Goal: Information Seeking & Learning: Learn about a topic

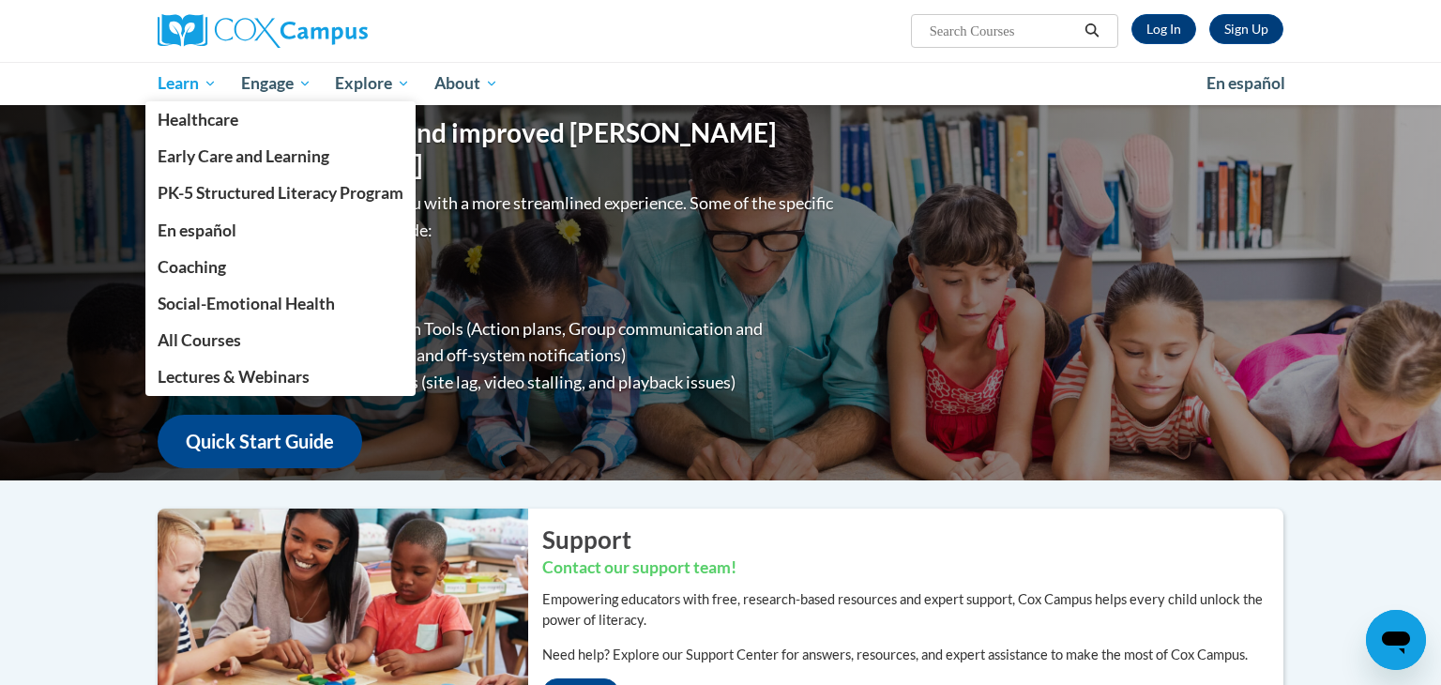
scroll to position [2, 0]
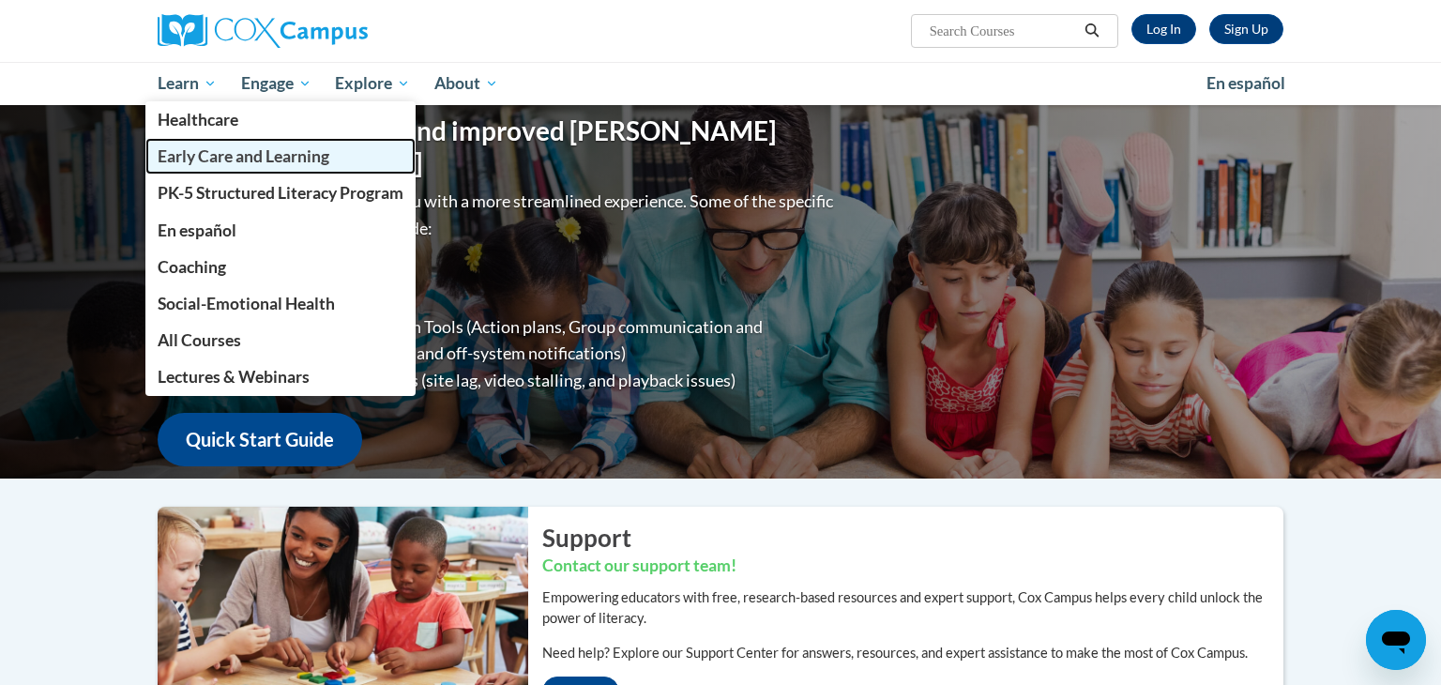
click at [233, 151] on span "Early Care and Learning" at bounding box center [244, 156] width 172 height 20
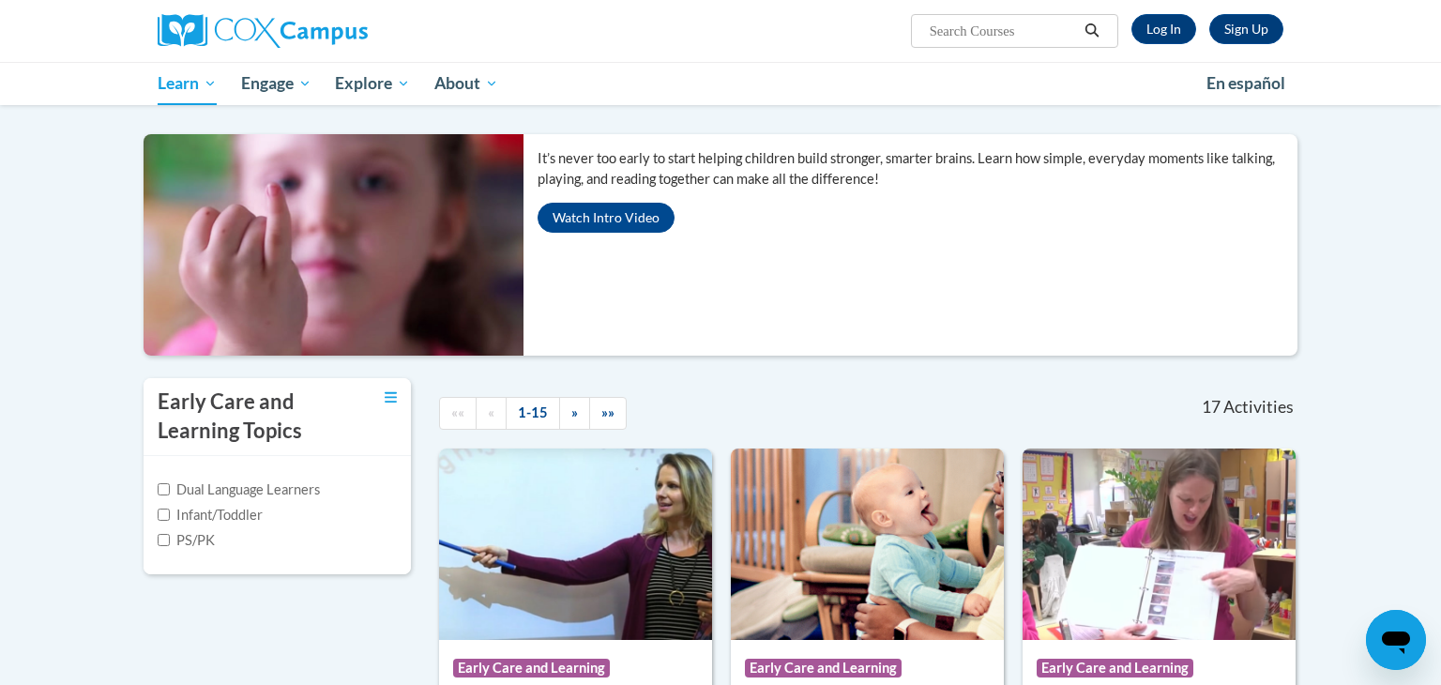
scroll to position [156, 0]
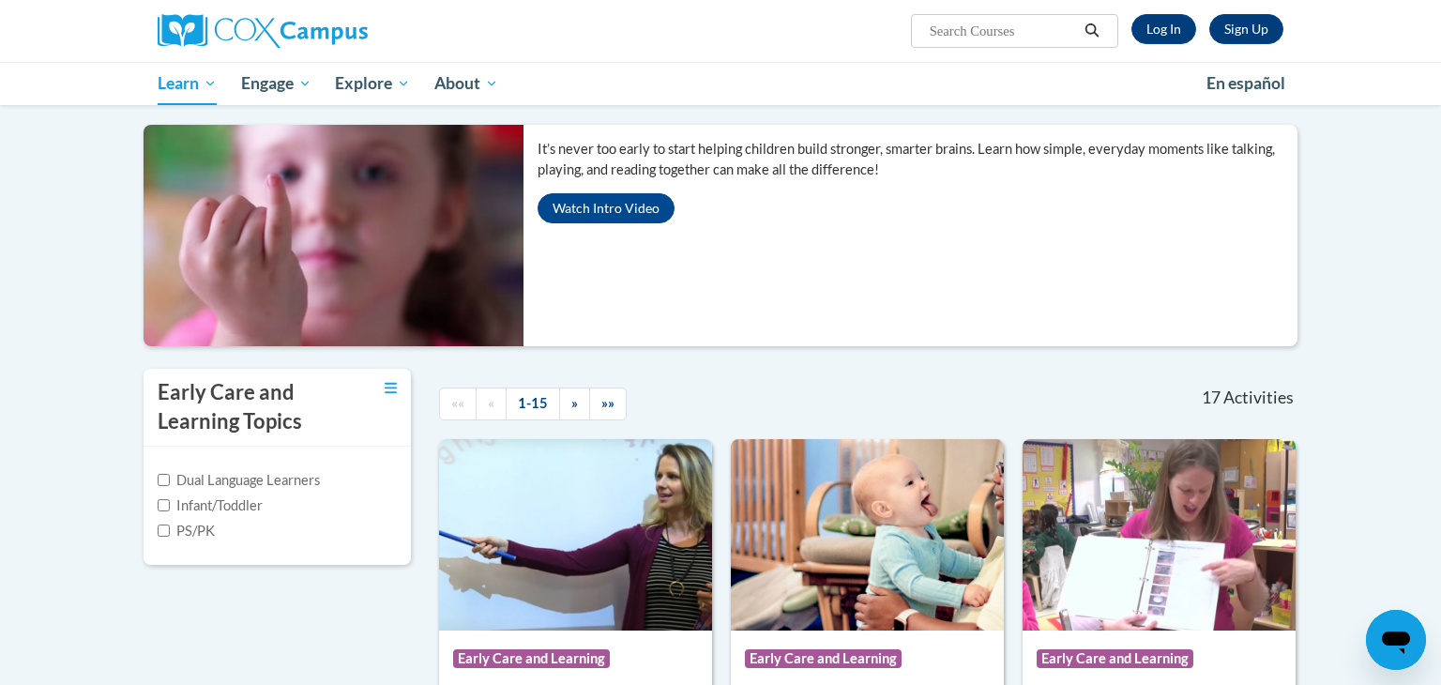
click at [163, 511] on label "Infant/Toddler" at bounding box center [210, 505] width 105 height 21
click at [163, 511] on input "Infant/Toddler" at bounding box center [164, 505] width 12 height 12
checkbox input "true"
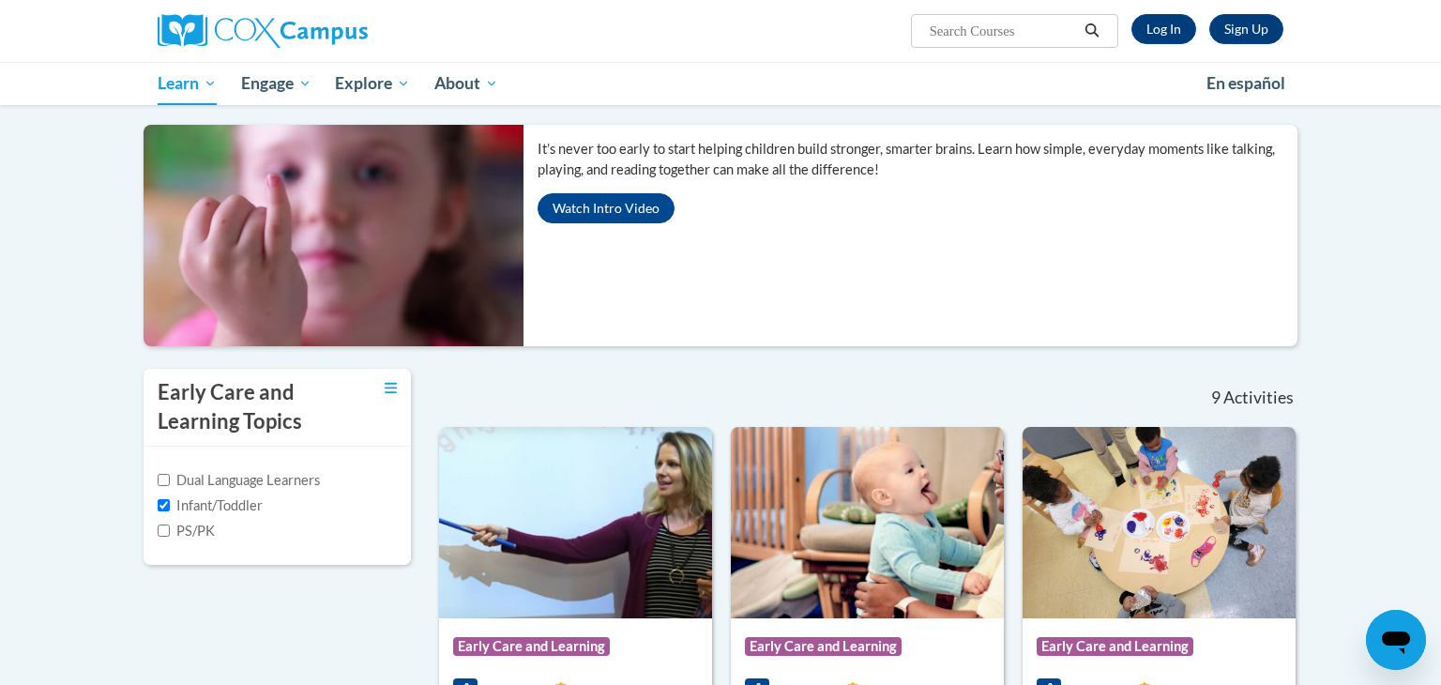
click at [172, 492] on div "Dual Language Learners Infant/Toddler PS/PK" at bounding box center [277, 505] width 239 height 71
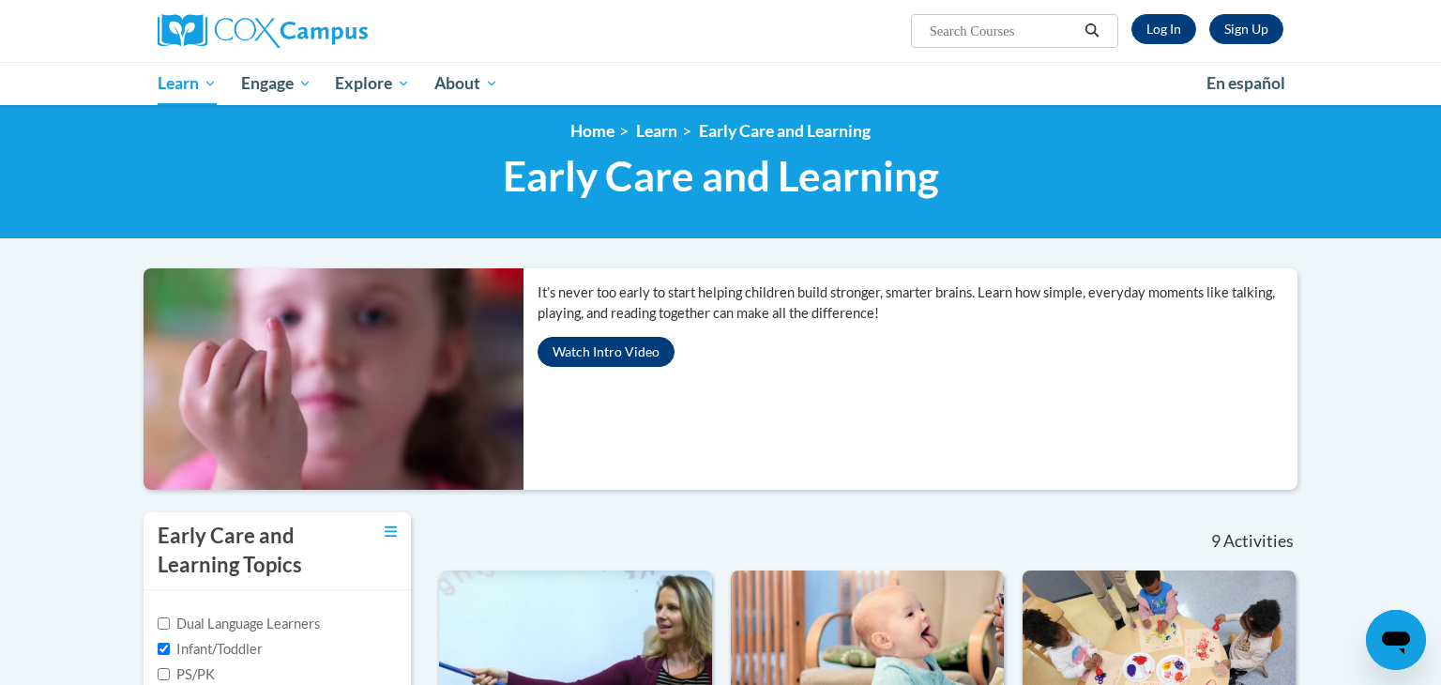
scroll to position [0, 0]
